Goal: Complete application form: Complete application form

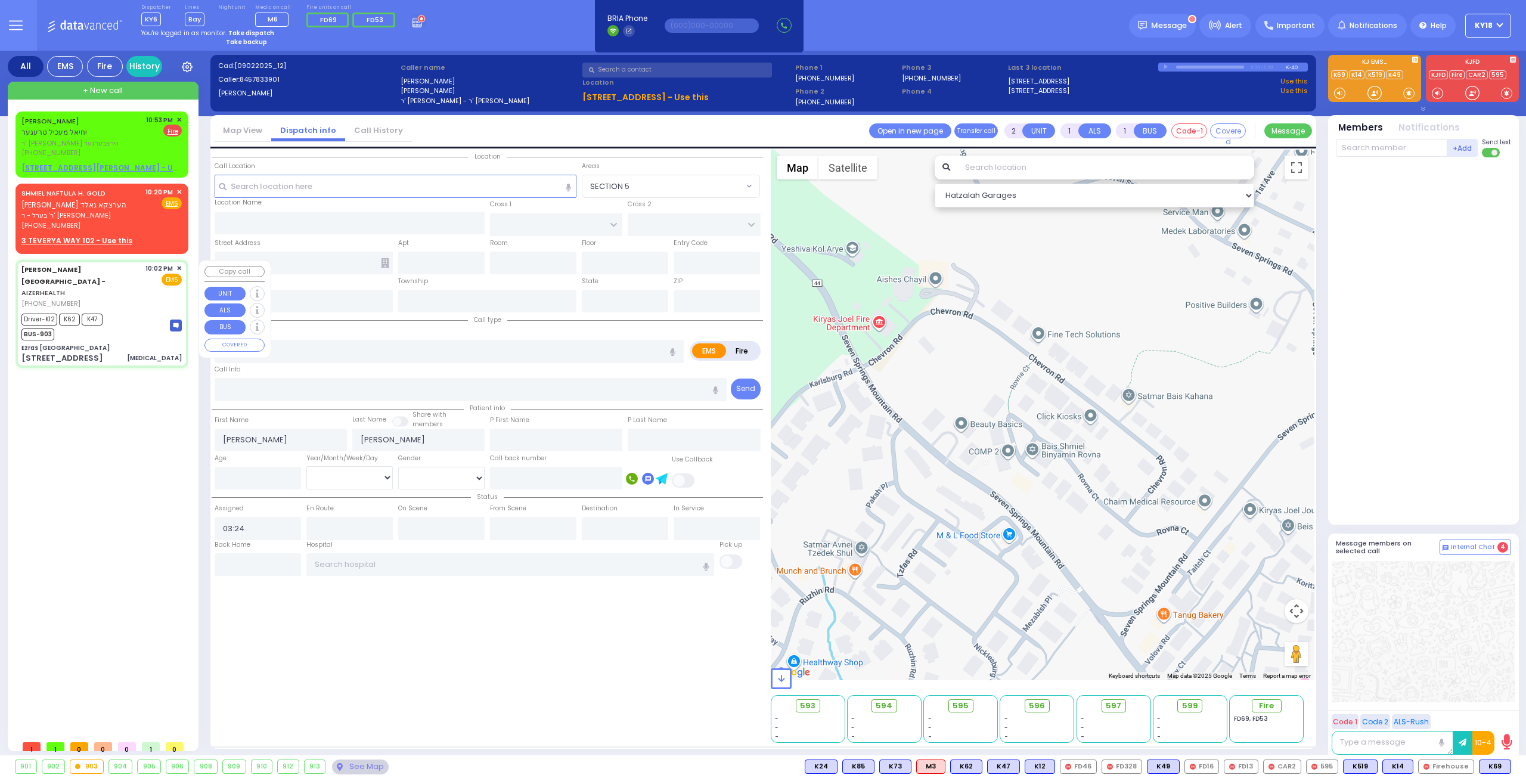
select select
type input "6"
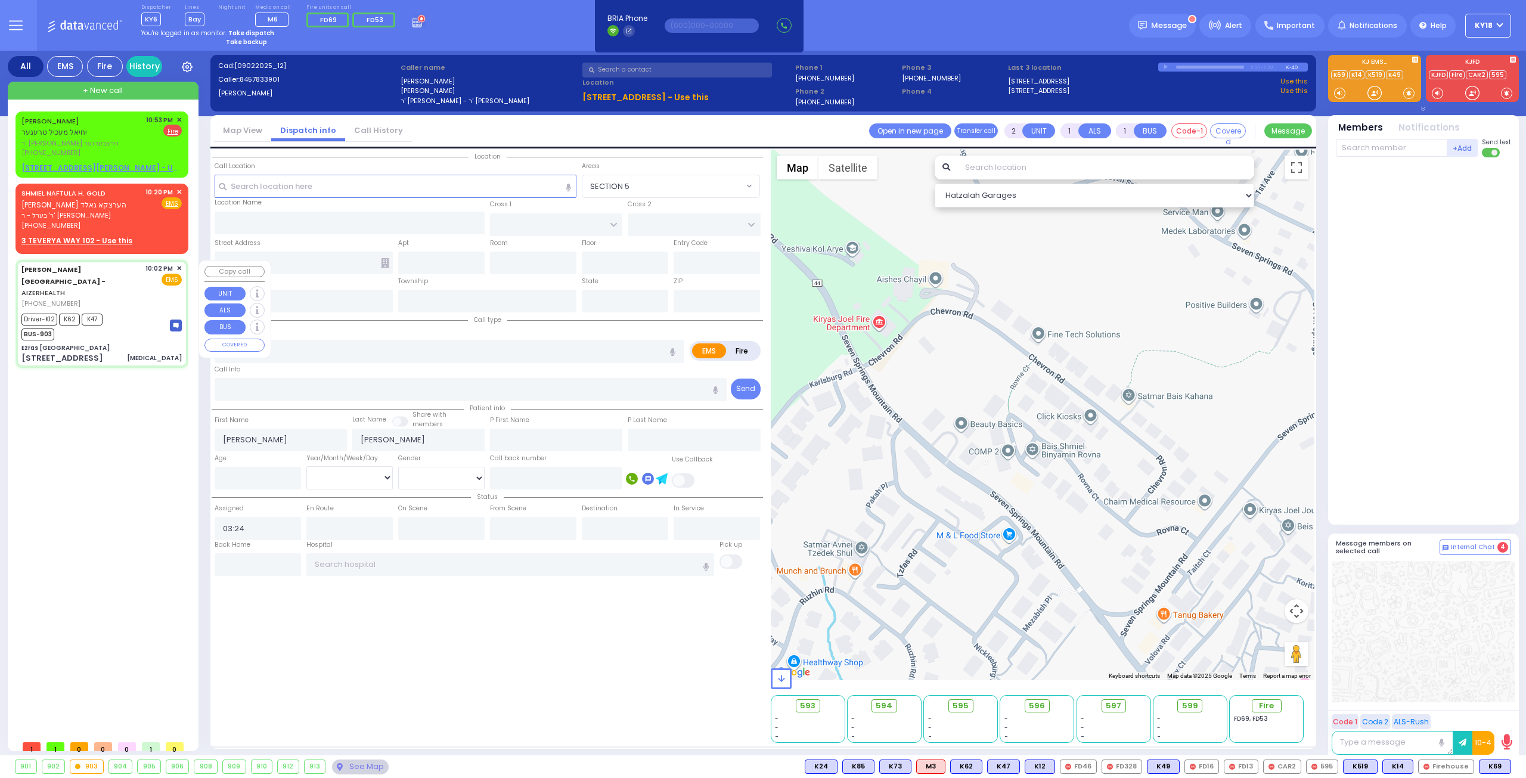
select select
type input "[MEDICAL_DATA]"
radio input "true"
type input "Blimy"
type input "[PERSON_NAME]"
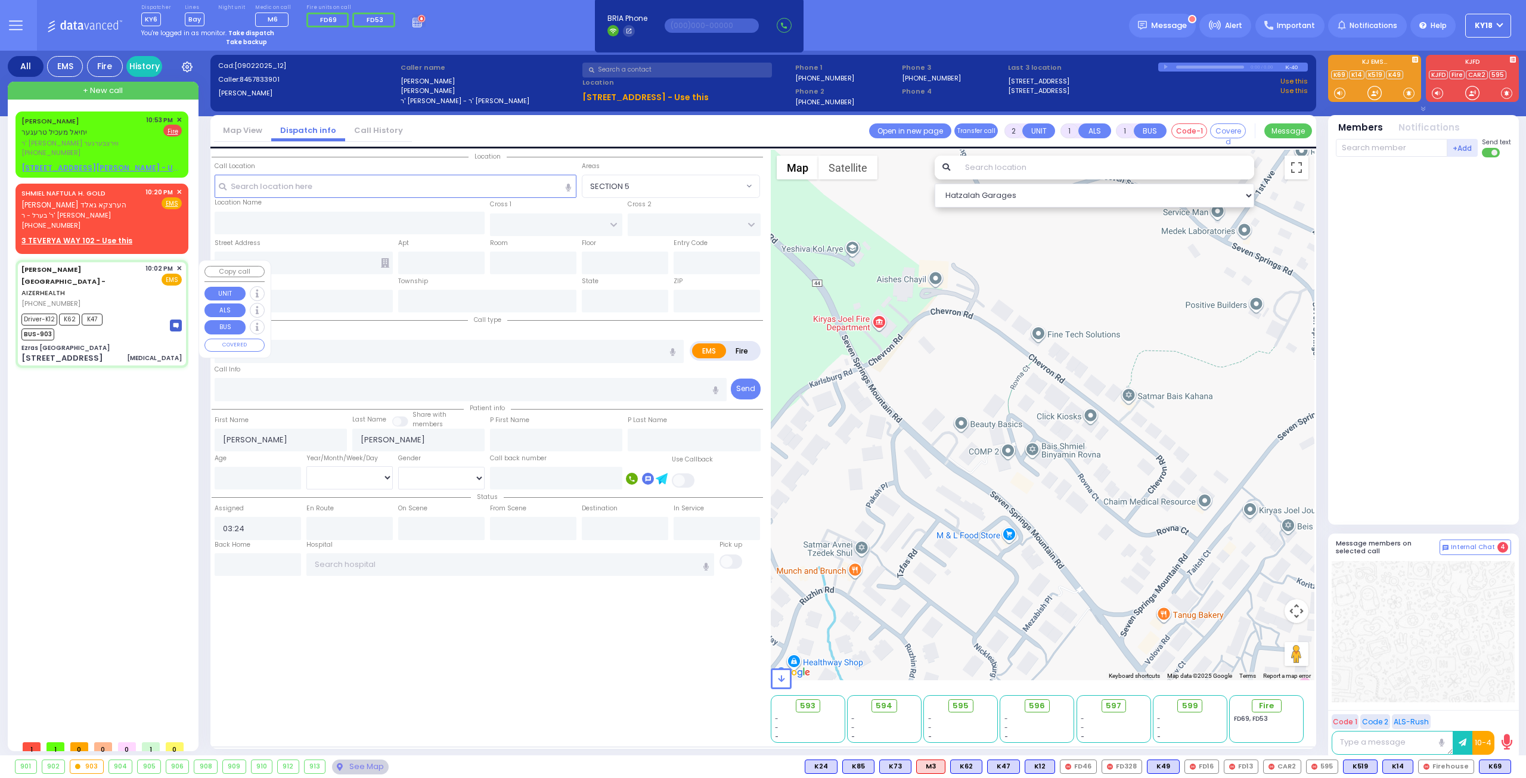
type input "35"
select select "Year"
select select "[DEMOGRAPHIC_DATA]"
type input "22:02"
type input "22:06"
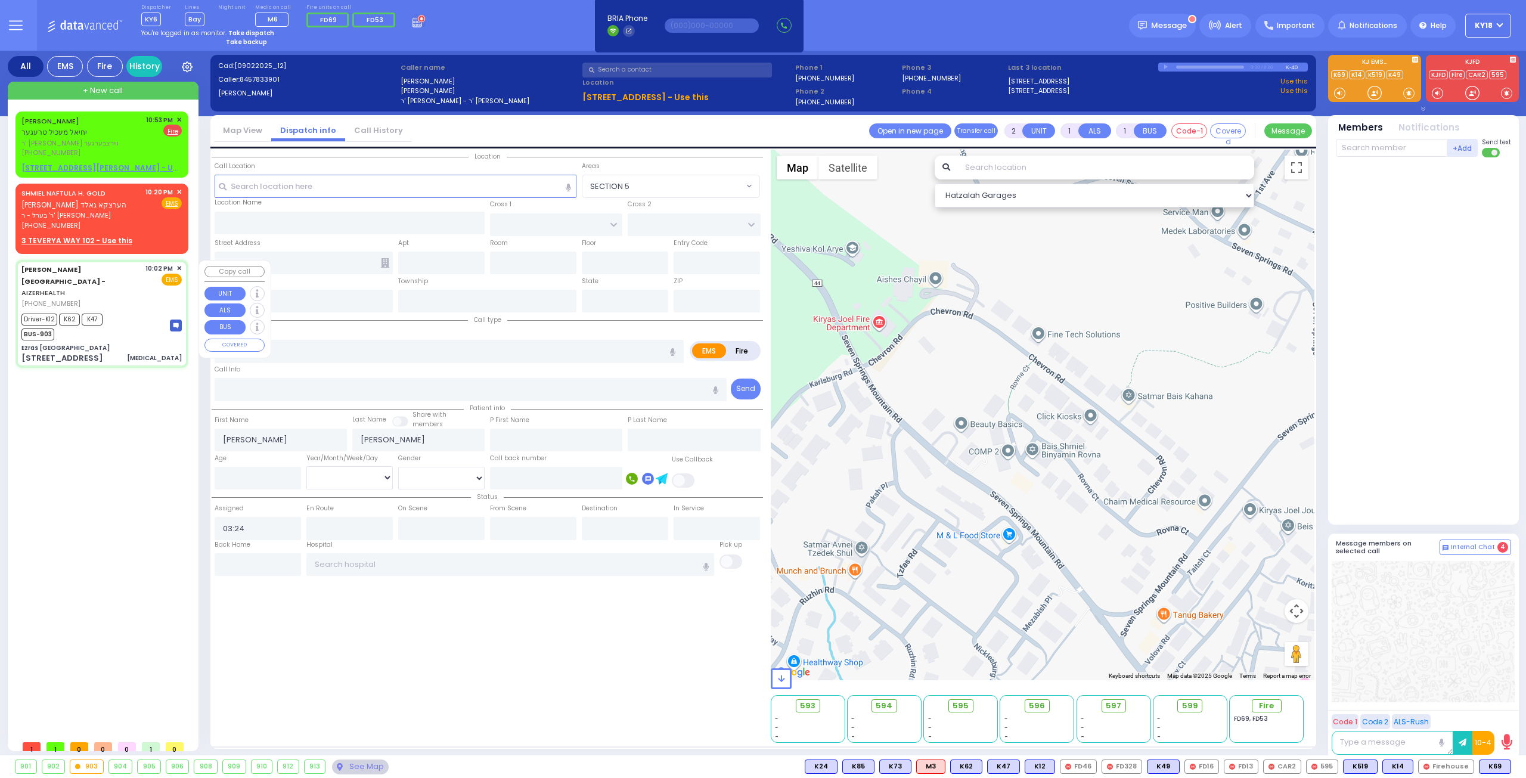
type input "22:09"
type input "22:22"
type input "22:53"
type input "[GEOGRAPHIC_DATA] [STREET_ADDRESS]"
type input "Ezras [GEOGRAPHIC_DATA]"
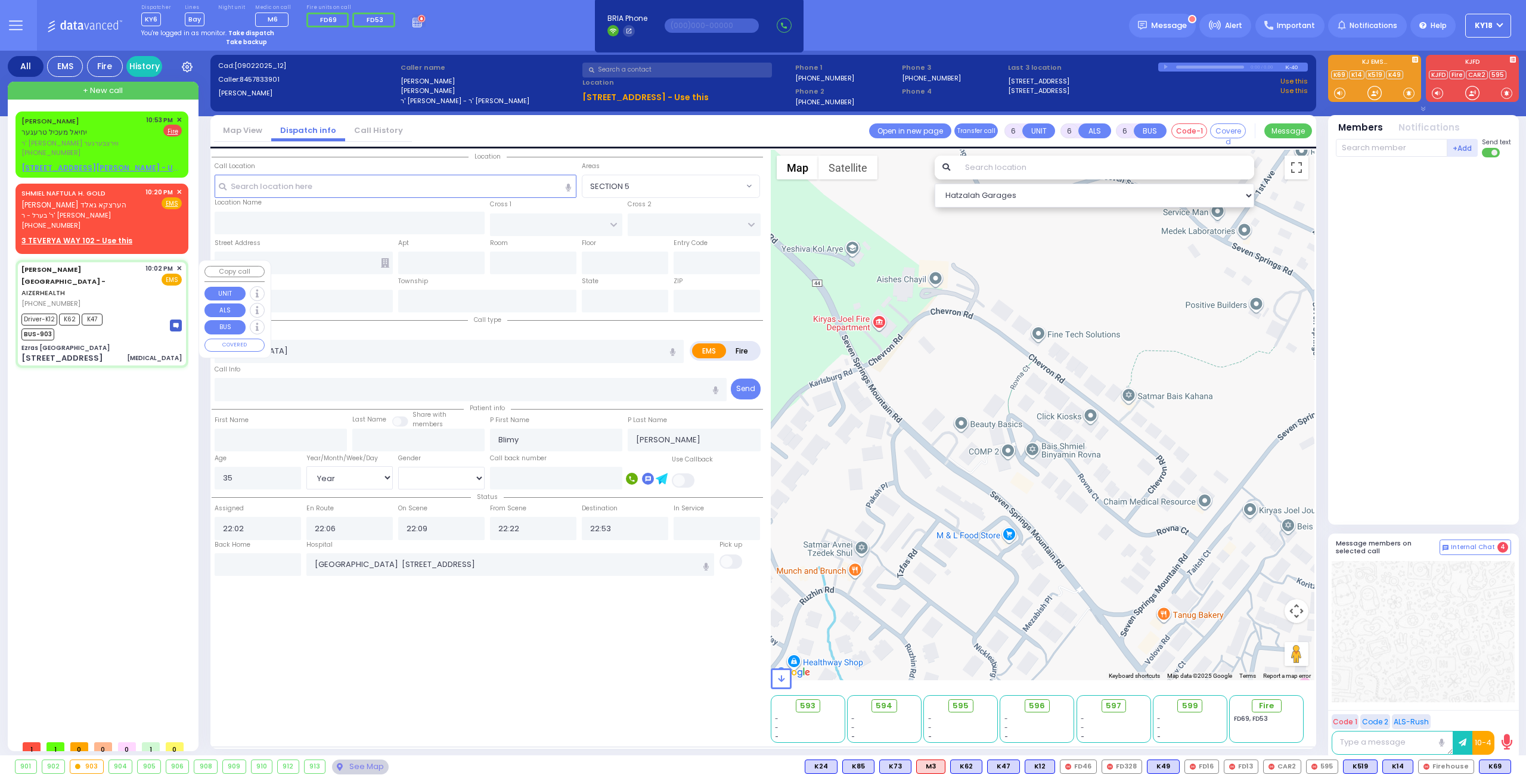
type input "[PERSON_NAME] DR"
type input "CARTER LN"
type input "[STREET_ADDRESS]"
type input "10"
type input "[PERSON_NAME]"
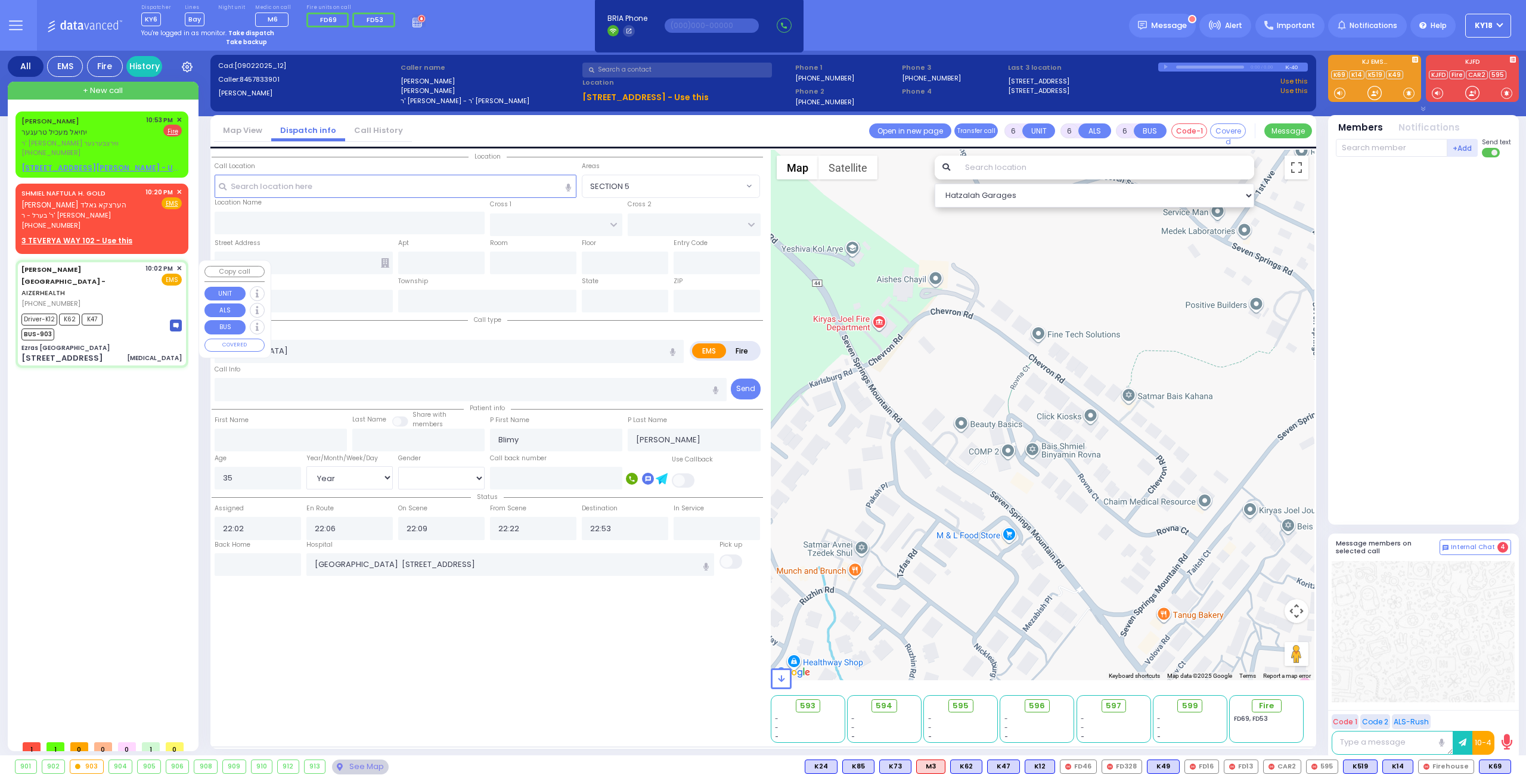
type input "[US_STATE]"
type input "10950"
select select "Hatzalah Garages"
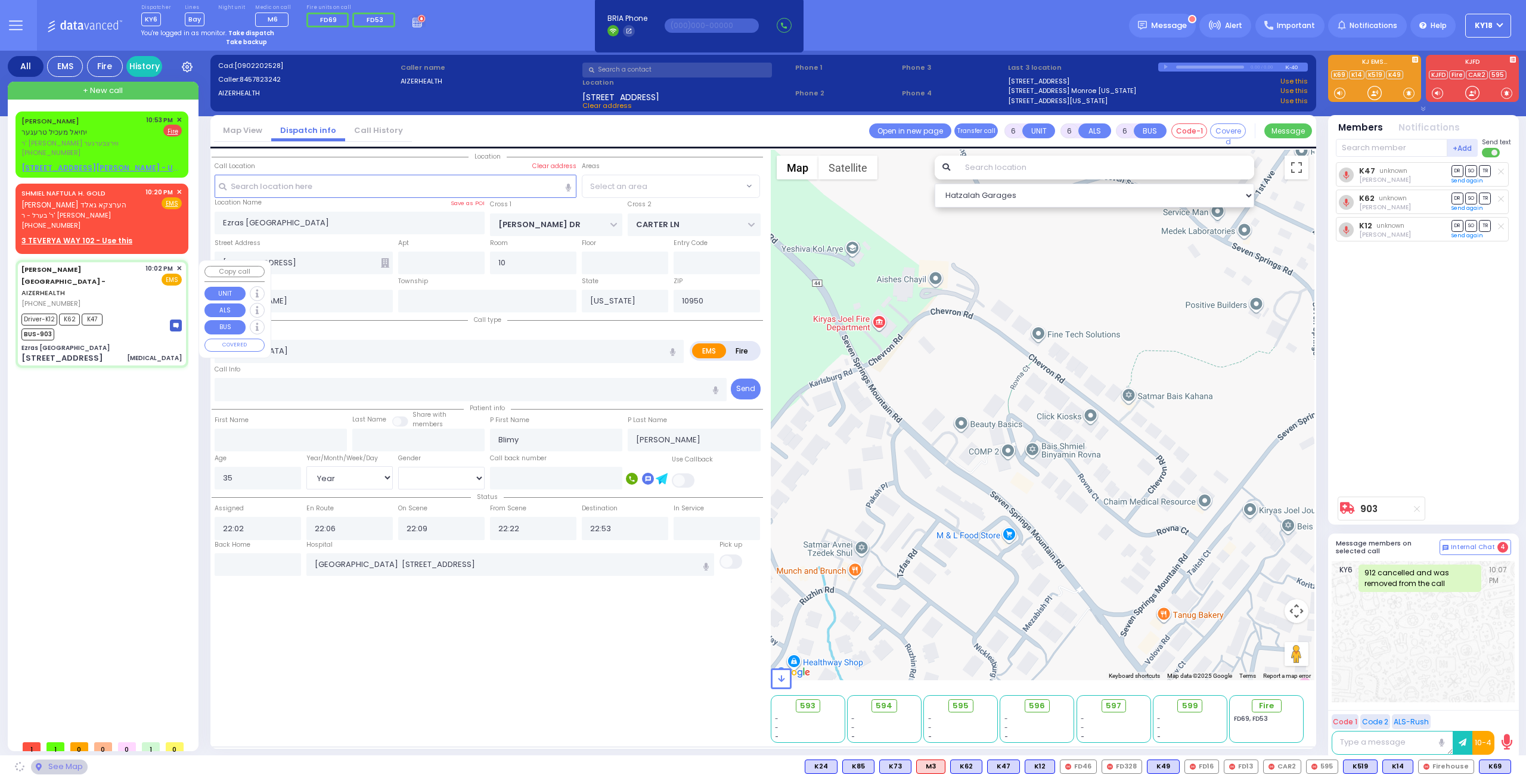
select select "SECTION 2"
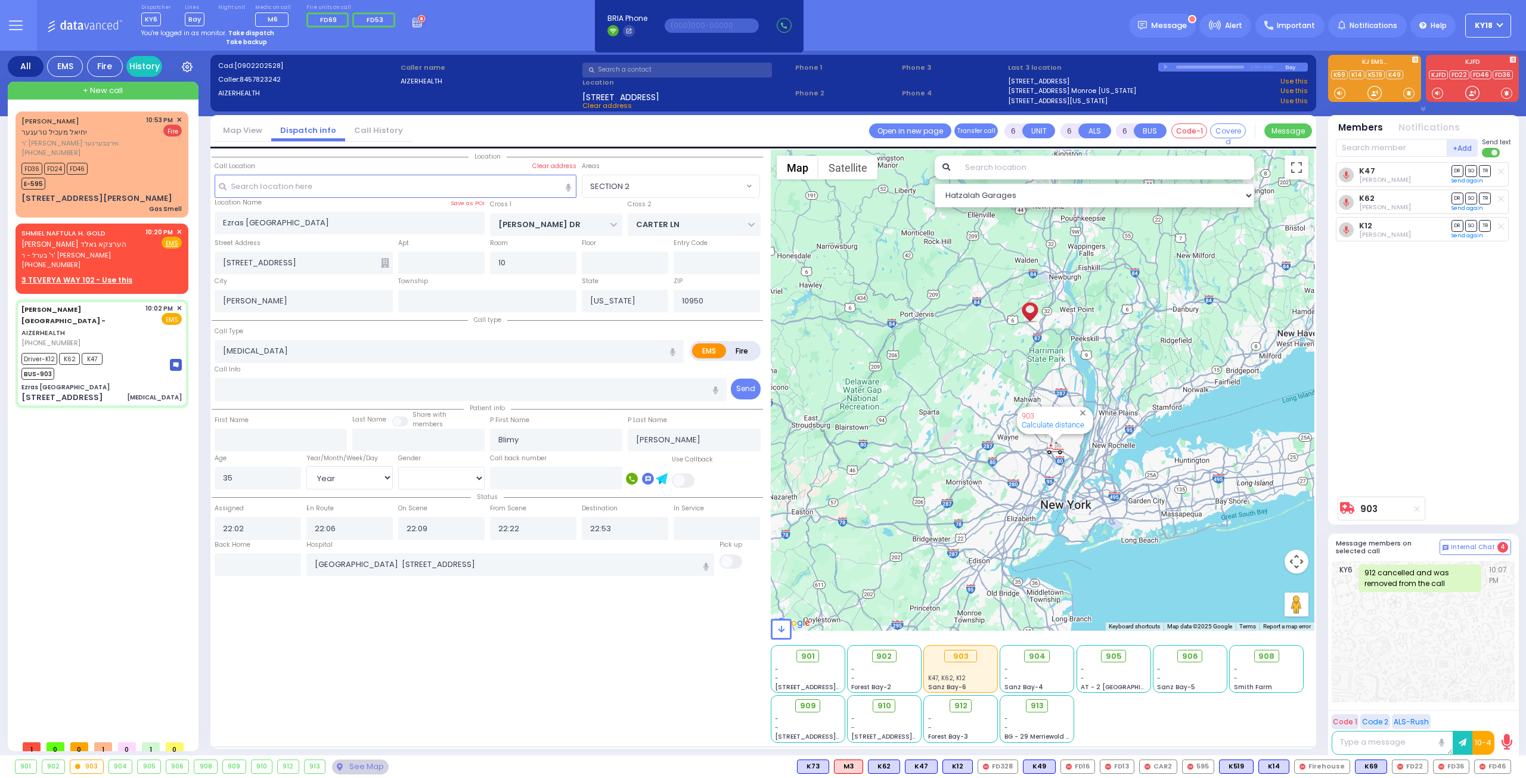
select select
radio input "true"
select select "Year"
select select "[DEMOGRAPHIC_DATA]"
select select "Hatzalah Garages"
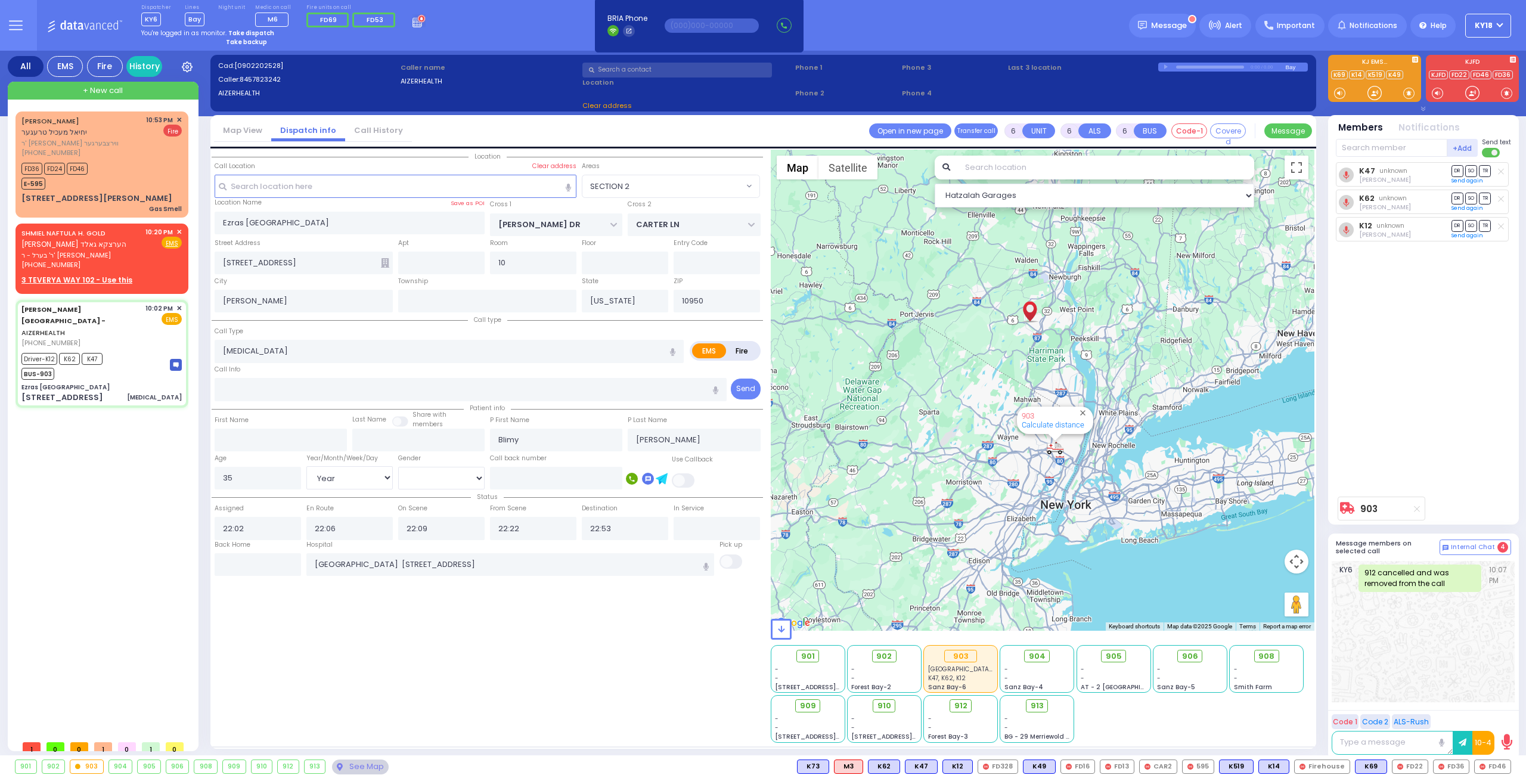
select select
radio input "true"
select select "Year"
select select "[DEMOGRAPHIC_DATA]"
select select "Hatzalah Garages"
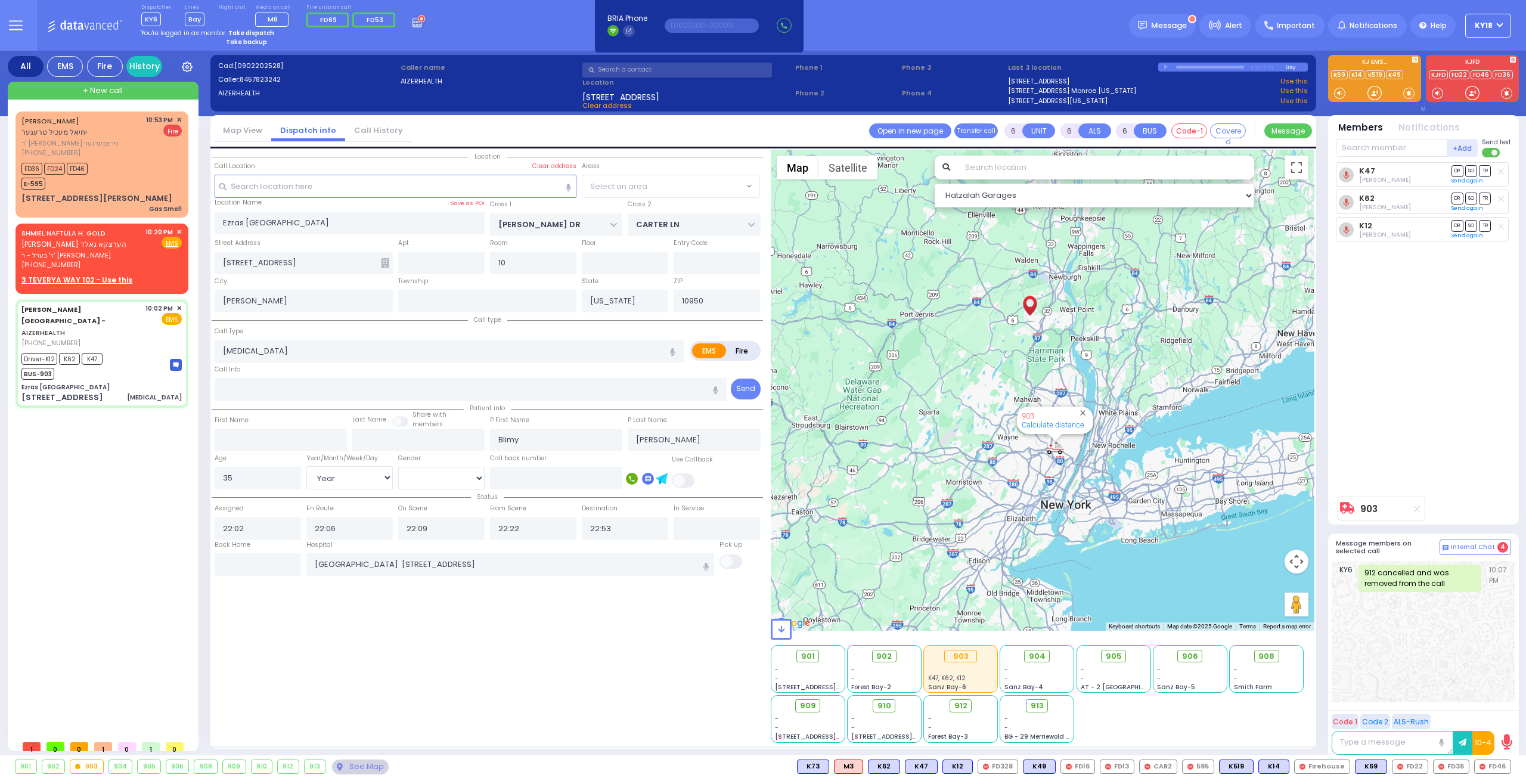
select select "SECTION 2"
select select
radio input "true"
select select "Year"
select select "[DEMOGRAPHIC_DATA]"
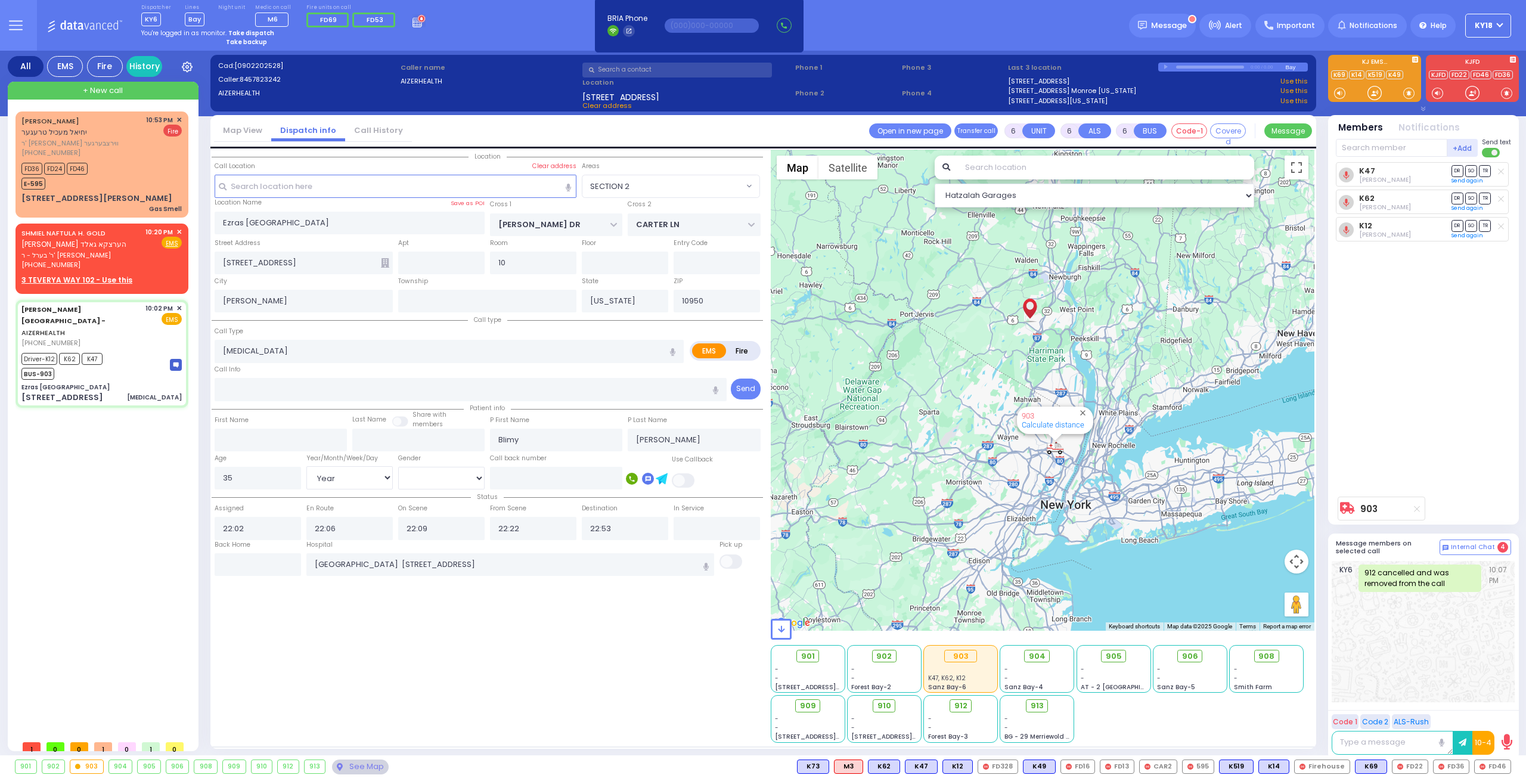
select select "Hatzalah Garages"
select select "SECTION 2"
select select
radio input "true"
select select "Year"
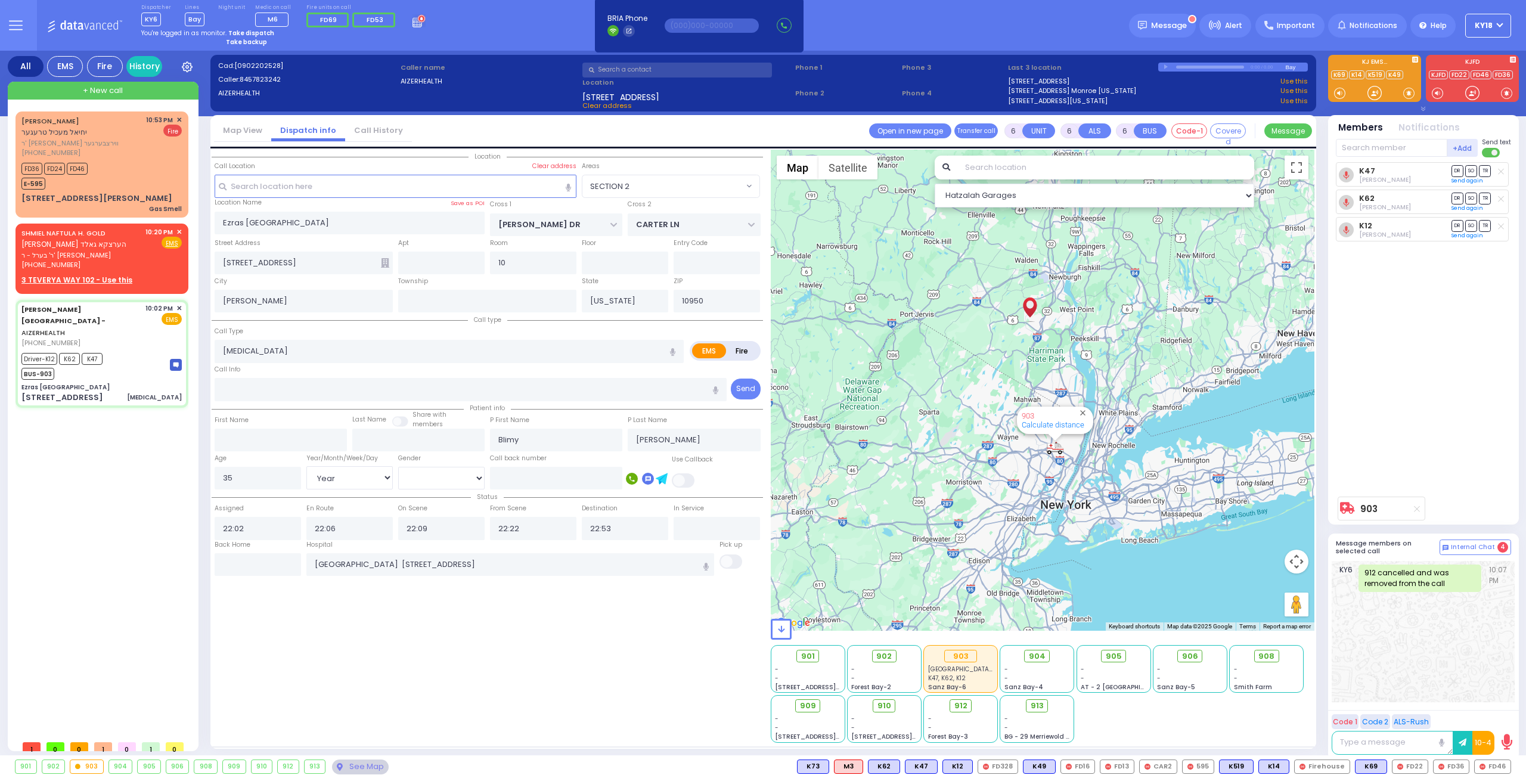
select select "[DEMOGRAPHIC_DATA]"
select select "Hatzalah Garages"
select select "SECTION 2"
select select
radio input "true"
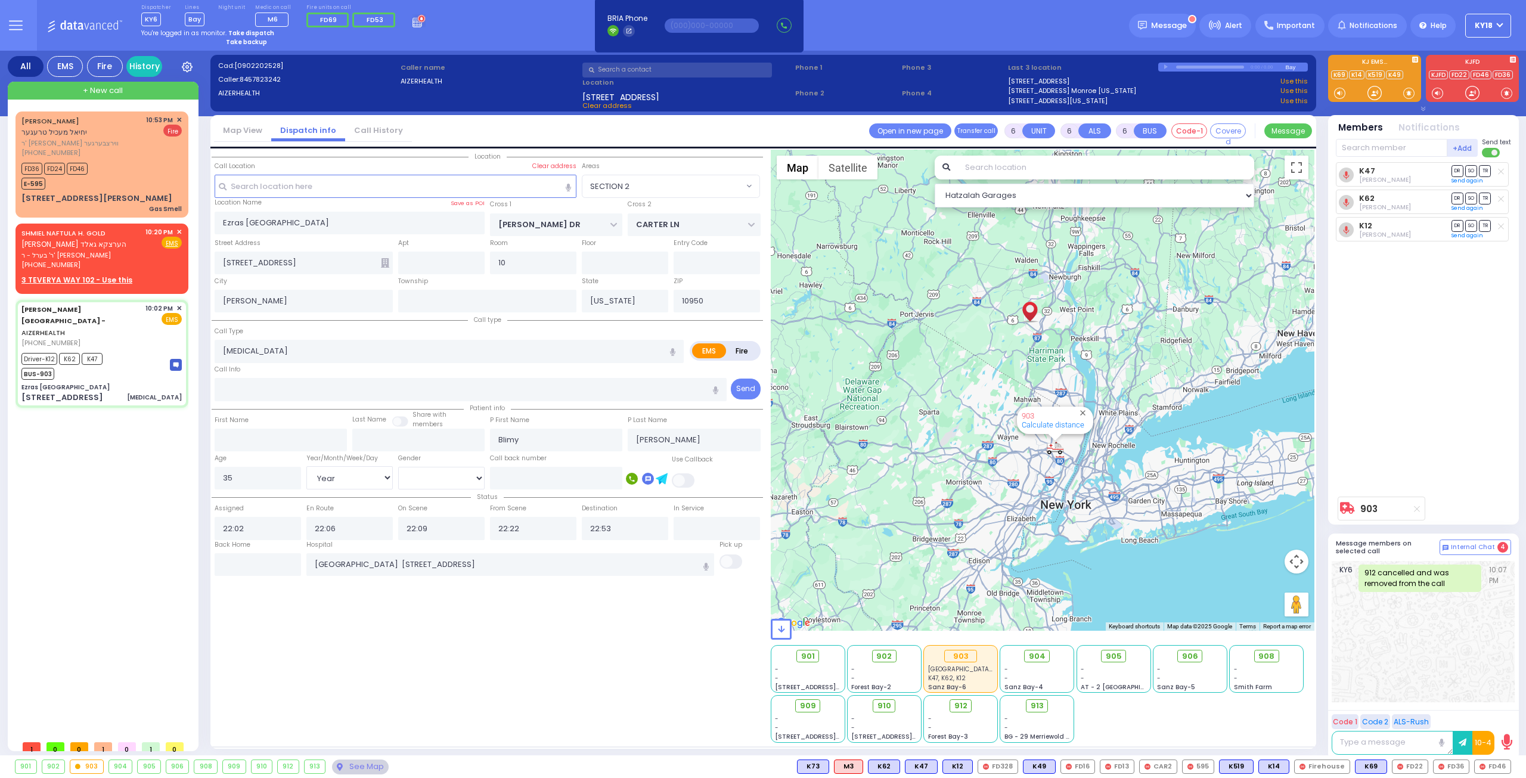
select select "Year"
select select "[DEMOGRAPHIC_DATA]"
select select "Hatzalah Garages"
select select "SECTION 2"
select select
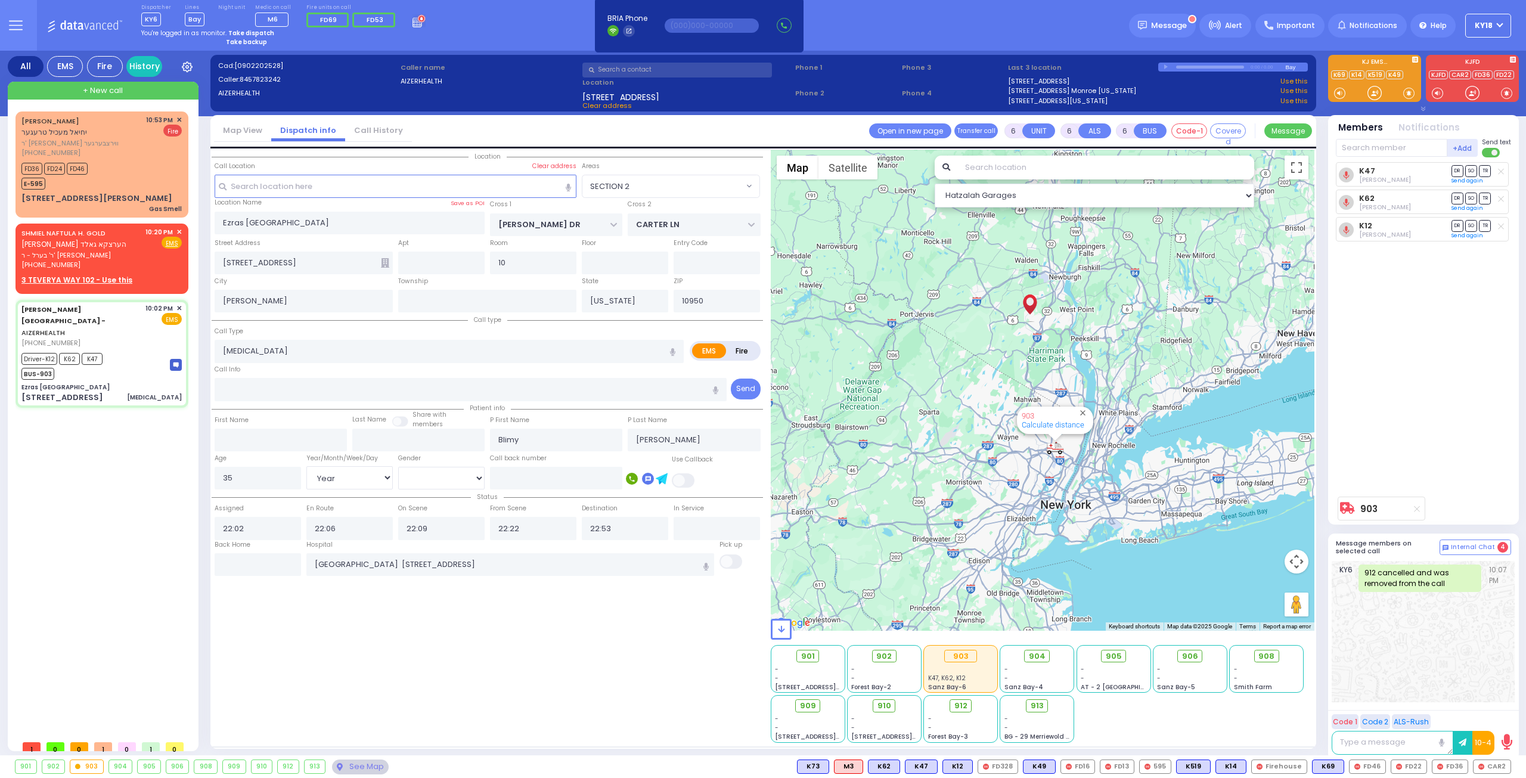
radio input "true"
select select "Year"
select select "[DEMOGRAPHIC_DATA]"
select select "Hatzalah Garages"
select select "SECTION 2"
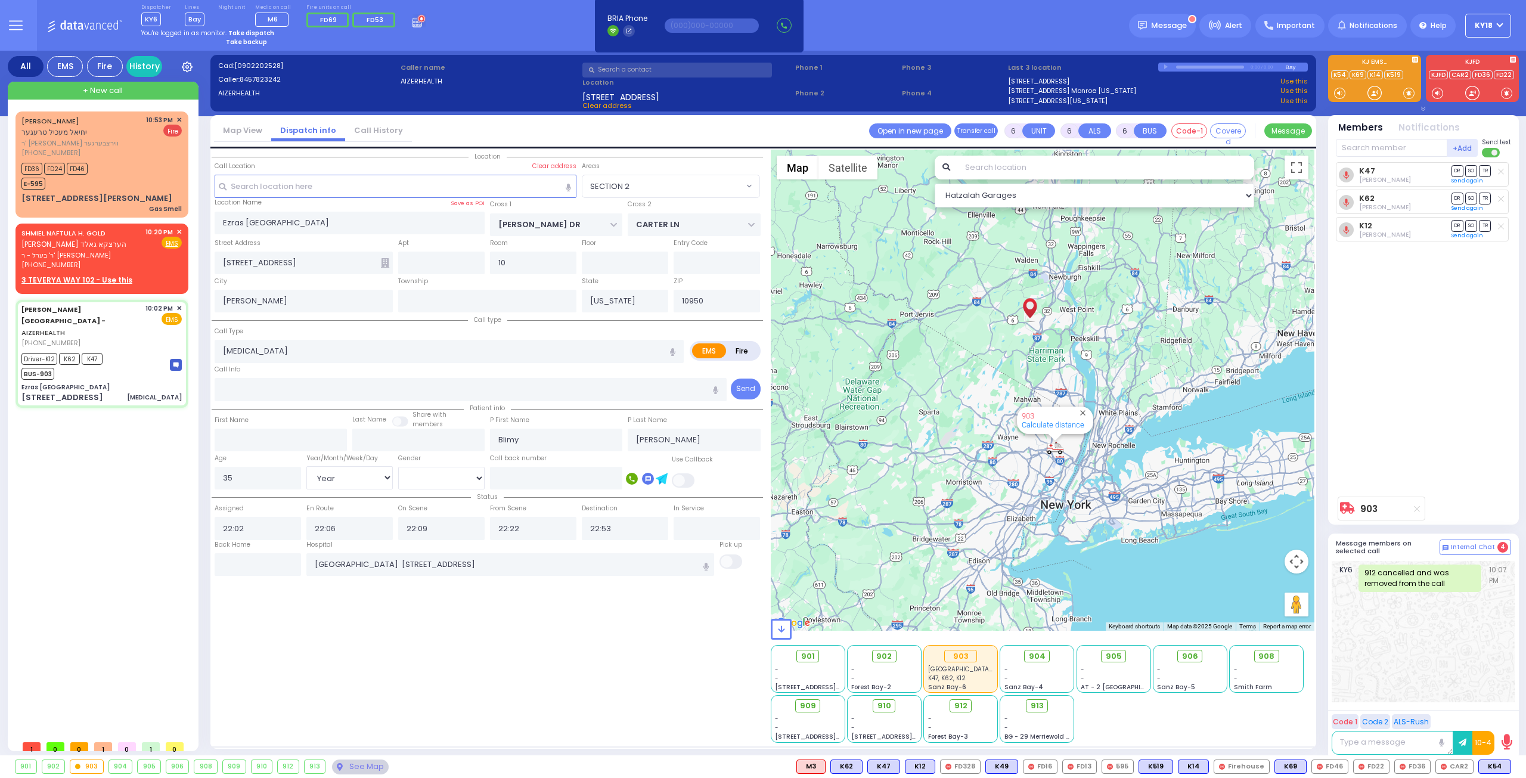
select select
radio input "true"
select select "Year"
select select "[DEMOGRAPHIC_DATA]"
select select "Hatzalah Garages"
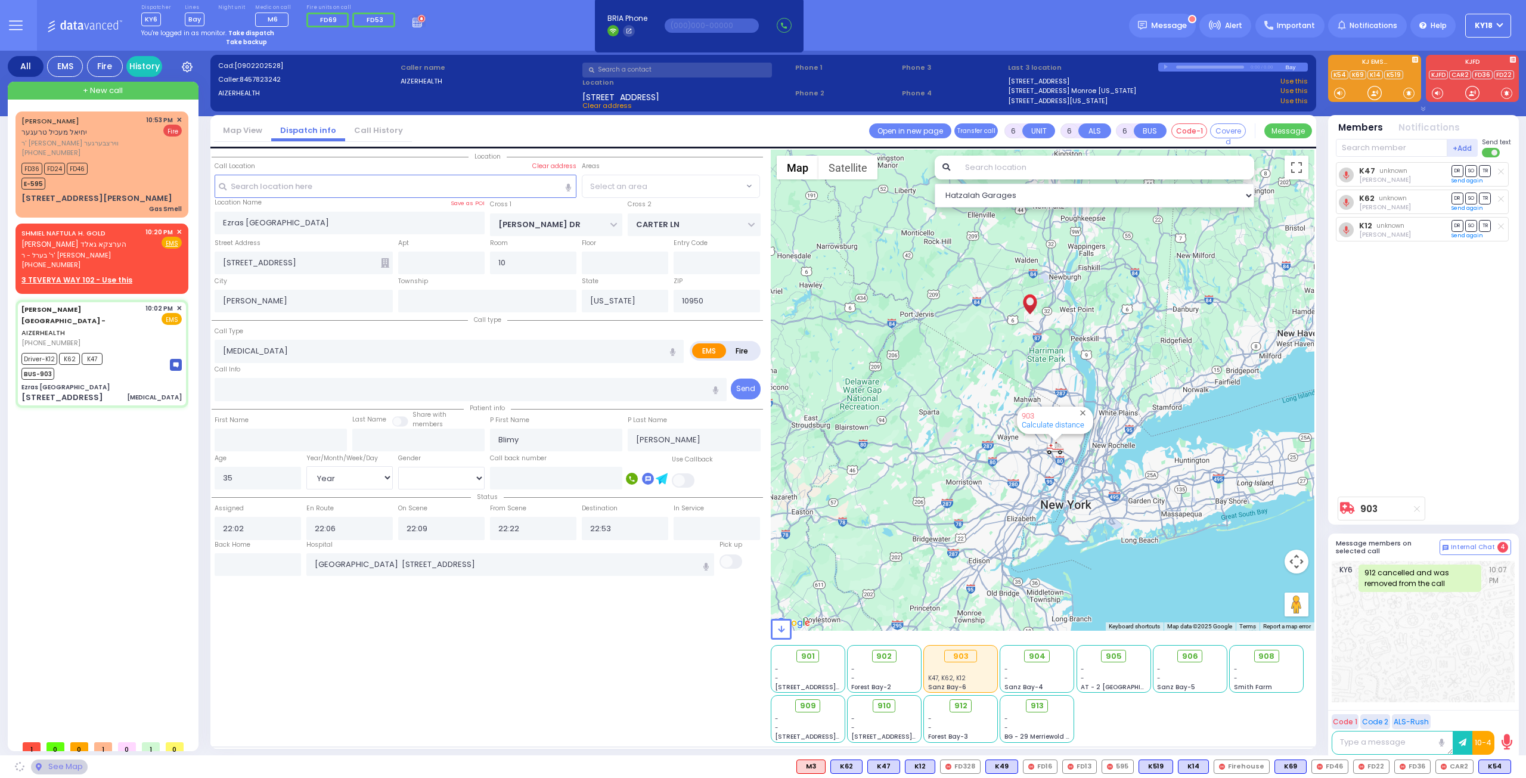
select select "SECTION 2"
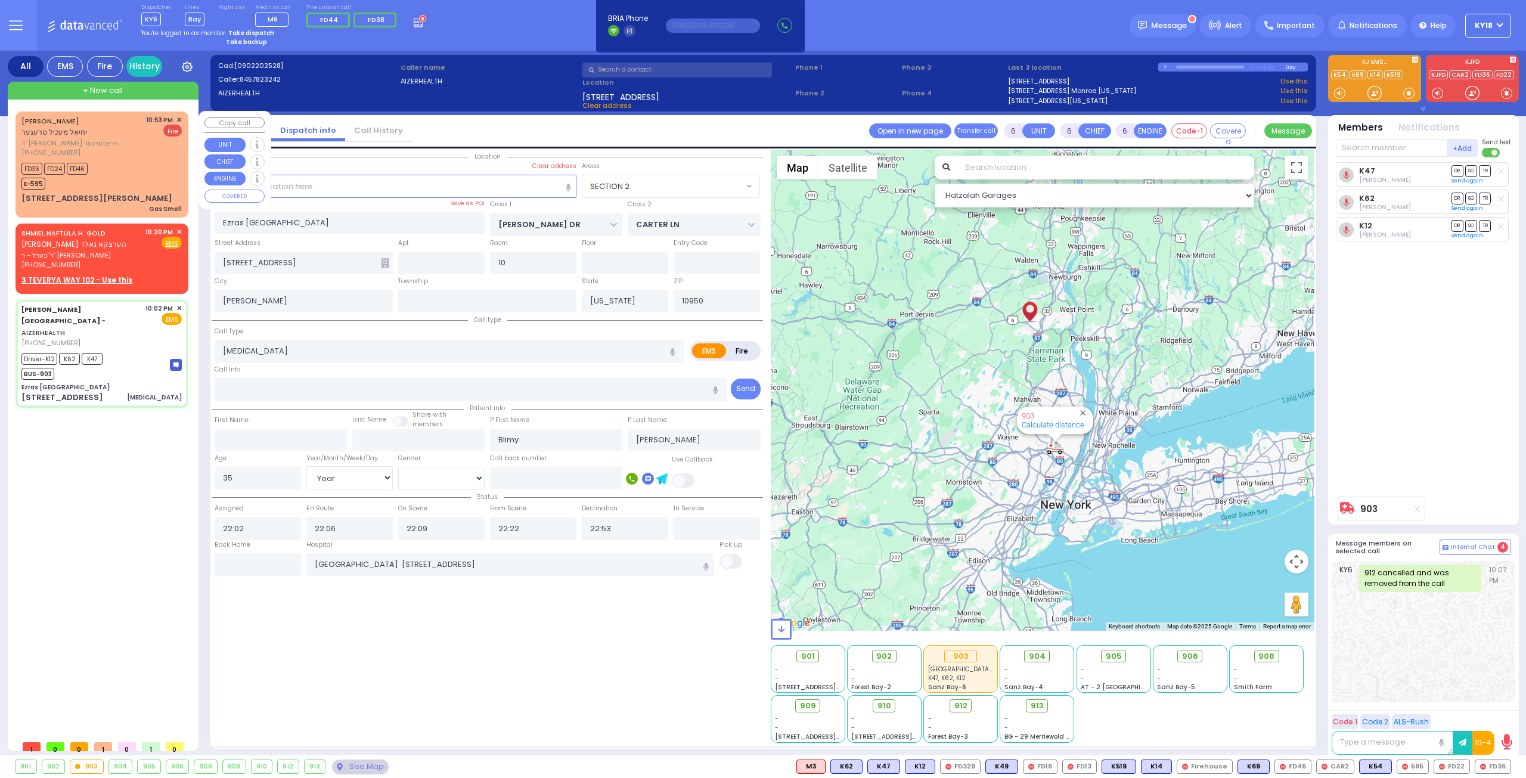
click at [104, 159] on div "[PERSON_NAME] יחיאל מעכיל טרעגער ר' [PERSON_NAME] - ר' וואלף ווירצבערגער [PHONE…" at bounding box center [102, 164] width 168 height 102
type input "2"
type input "1"
select select
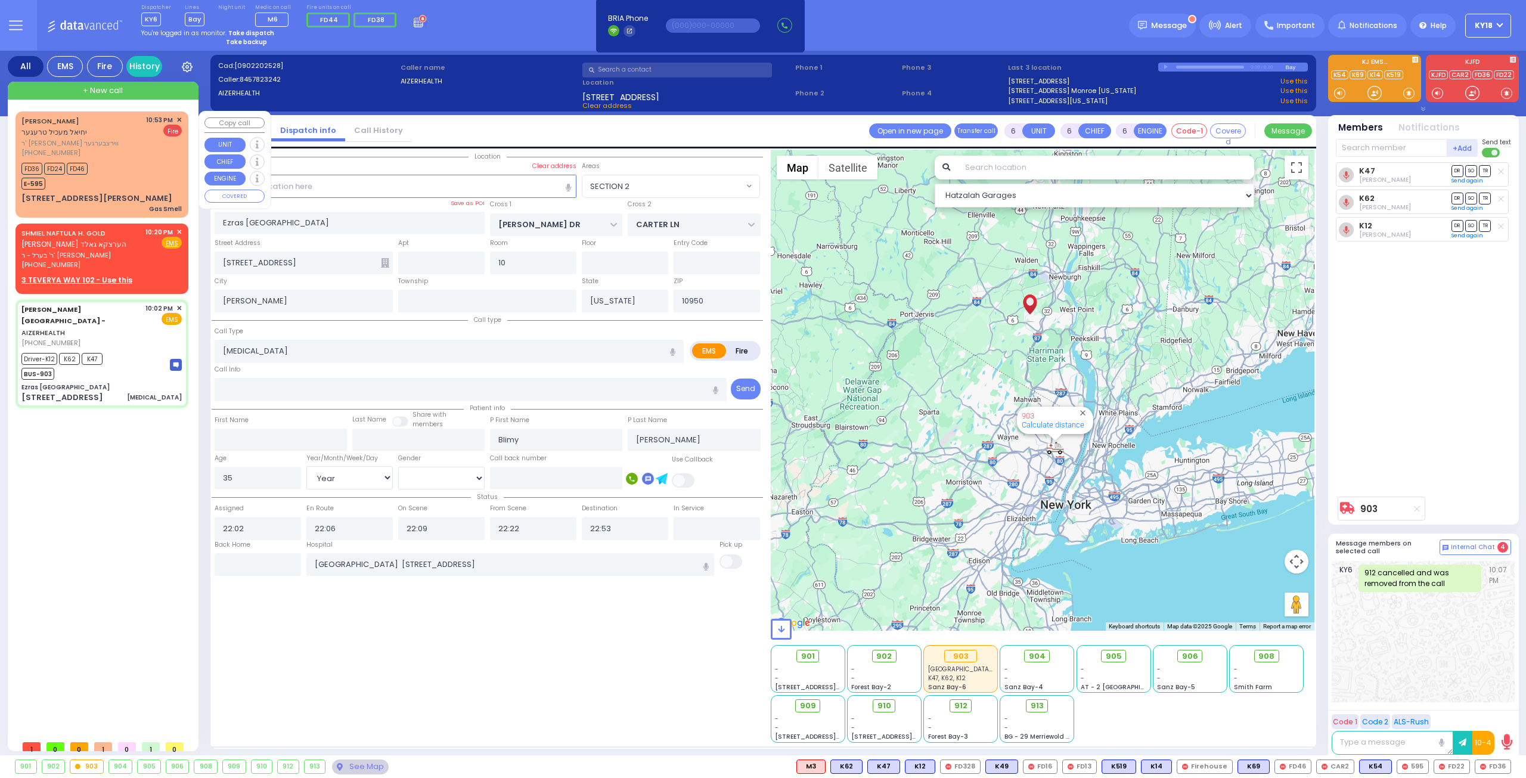
type input "Gas Smell"
radio input "false"
radio input "true"
type input "[PERSON_NAME]"
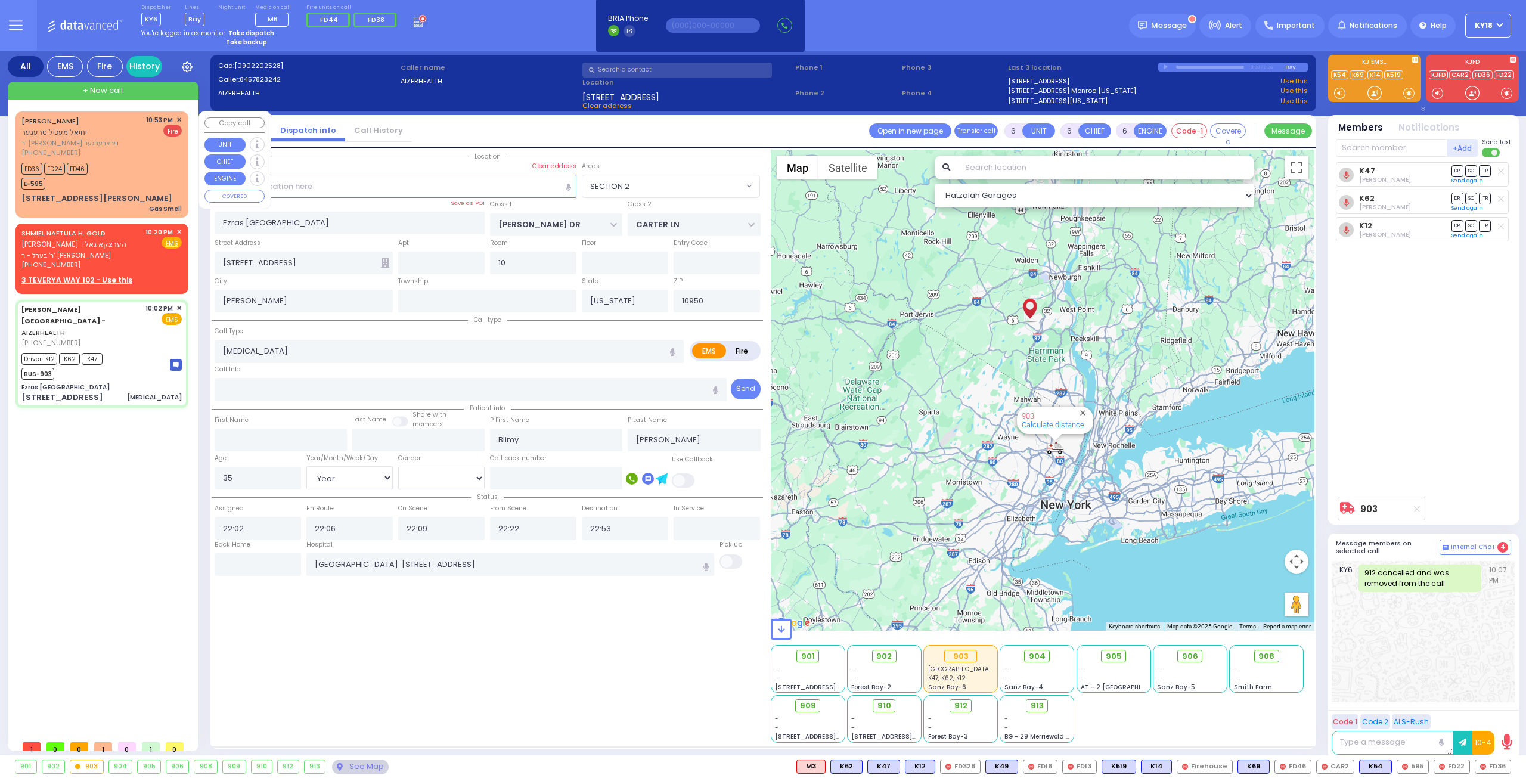
select select
type input "22:53"
type input "22:55"
select select "Hatzalah Garages"
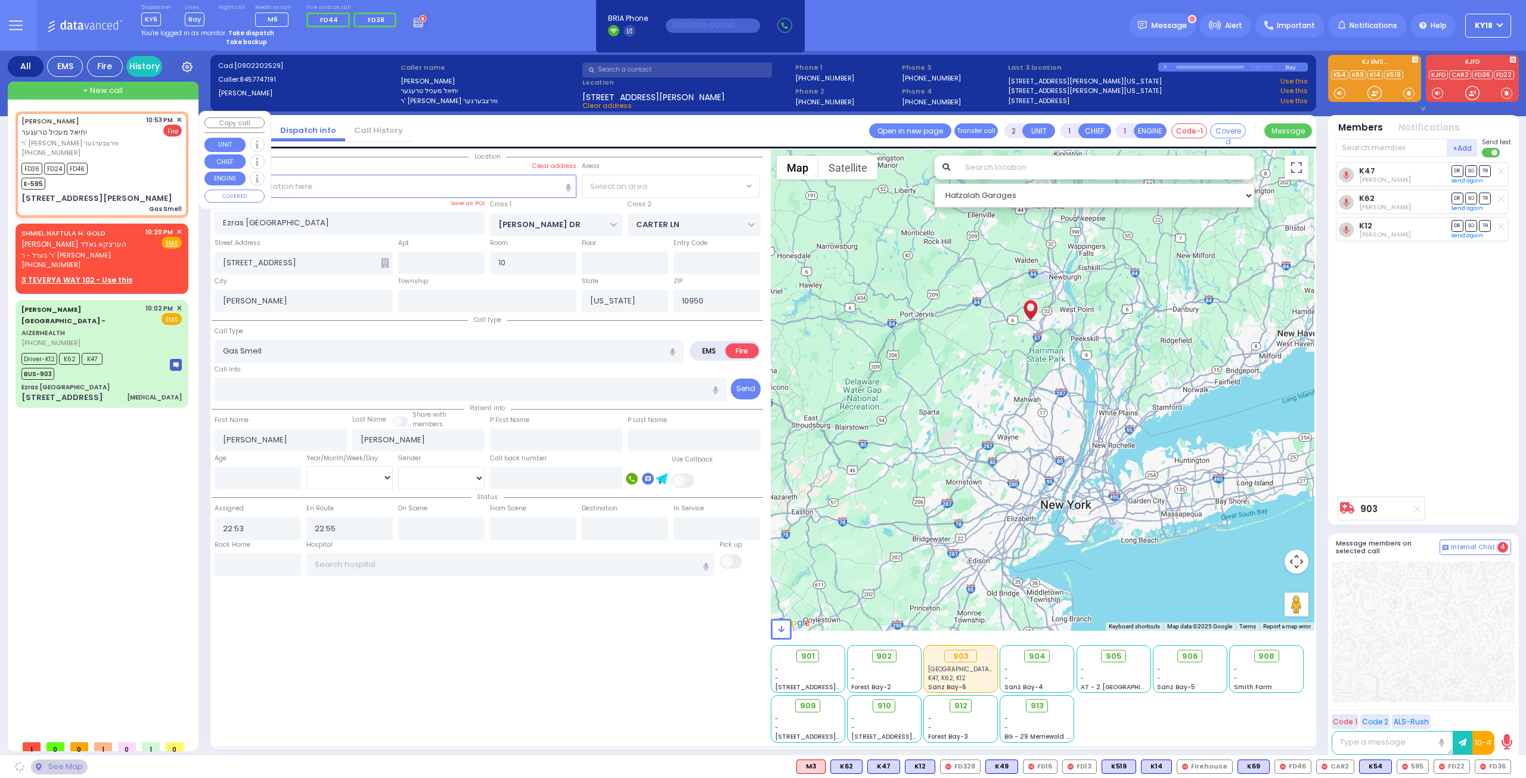
type input "FOREST RD"
type input "LIZENSK BLVD"
type input "[STREET_ADDRESS][PERSON_NAME]"
type input "301"
type input "Monroe"
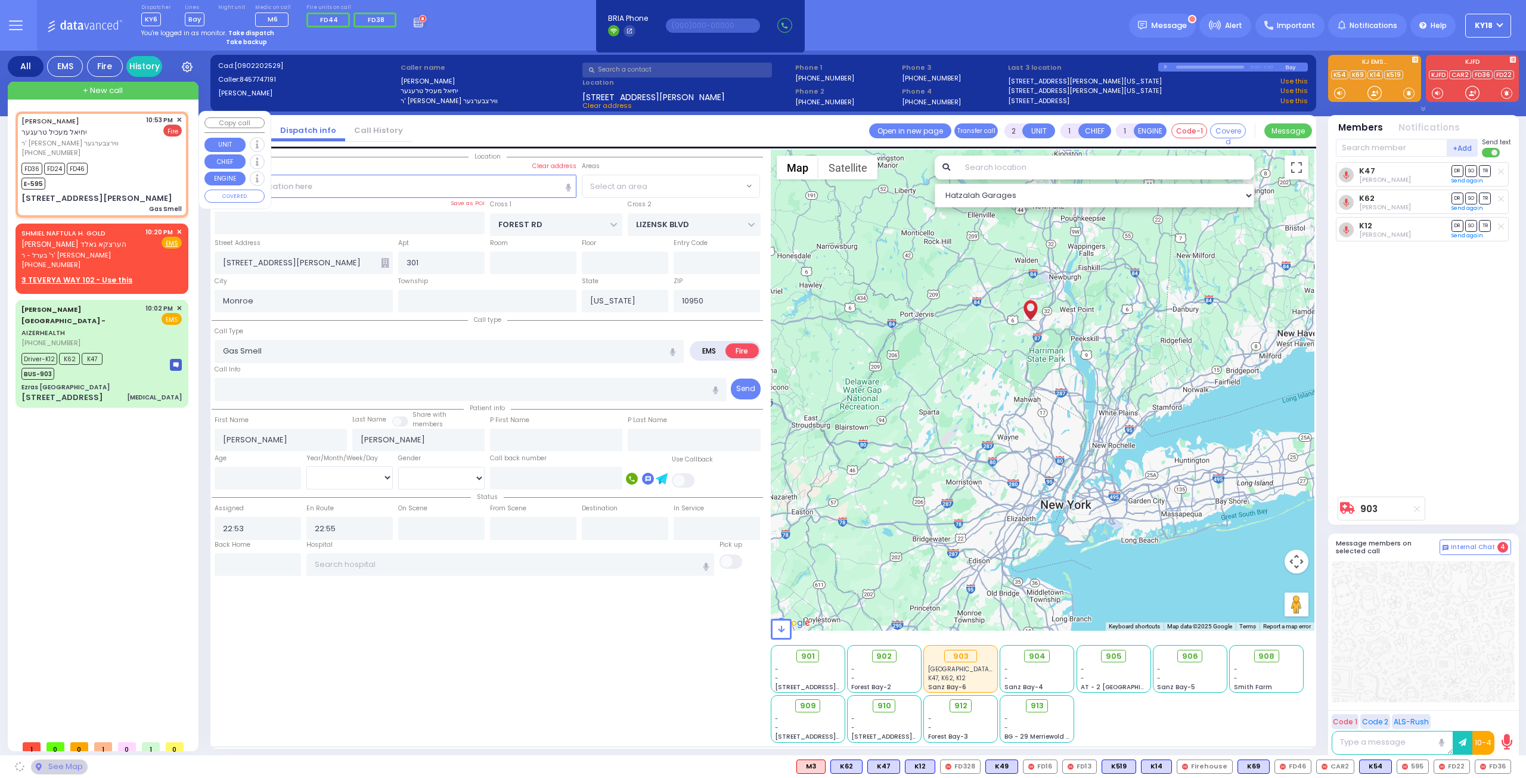
select select "MONROE"
